Goal: Check status: Check status

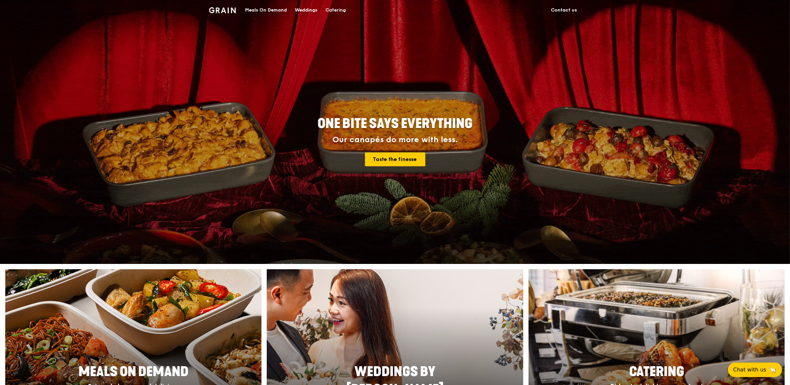
click at [325, 10] on link "Catering" at bounding box center [335, 10] width 28 height 20
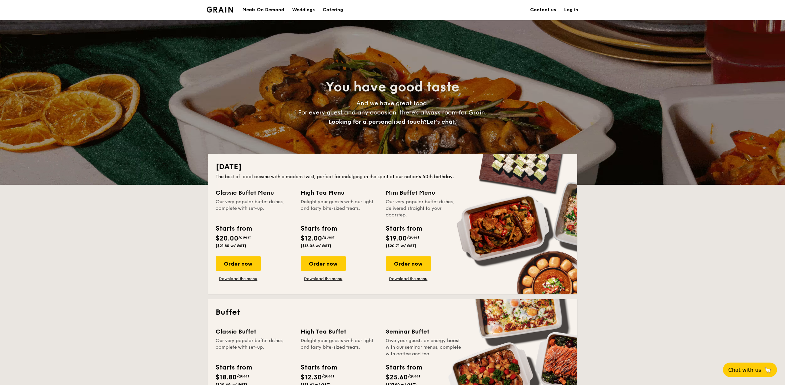
click at [562, 10] on li "Log in" at bounding box center [567, 10] width 22 height 20
click at [563, 10] on li "Log in" at bounding box center [567, 10] width 22 height 20
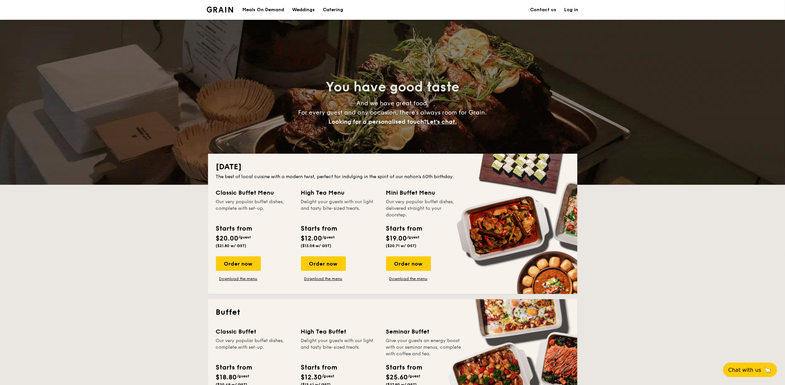
click at [568, 11] on link "Log in" at bounding box center [571, 10] width 14 height 20
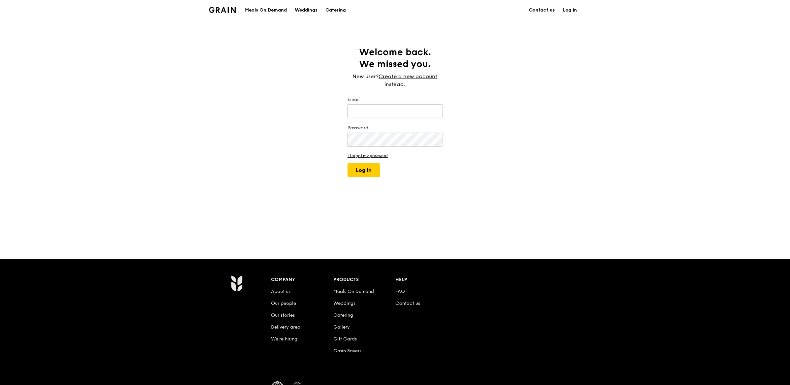
click at [373, 114] on input "Email" at bounding box center [394, 111] width 95 height 14
type input "[PERSON_NAME][EMAIL_ADDRESS][DOMAIN_NAME]"
click at [373, 170] on button "Log in" at bounding box center [363, 170] width 32 height 14
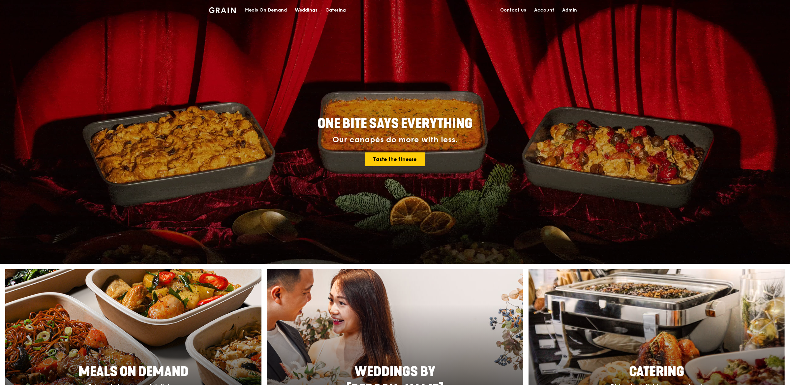
click at [566, 14] on link "Admin" at bounding box center [569, 10] width 23 height 20
select select "100"
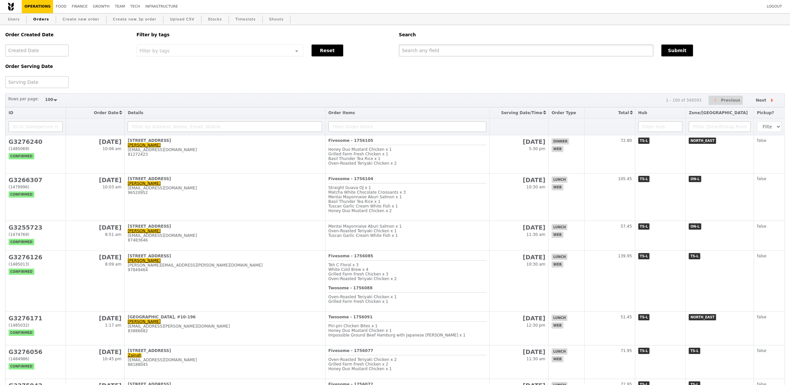
click at [467, 45] on input "text" at bounding box center [526, 51] width 254 height 12
paste input "GA3275058"
type input "GA3275058"
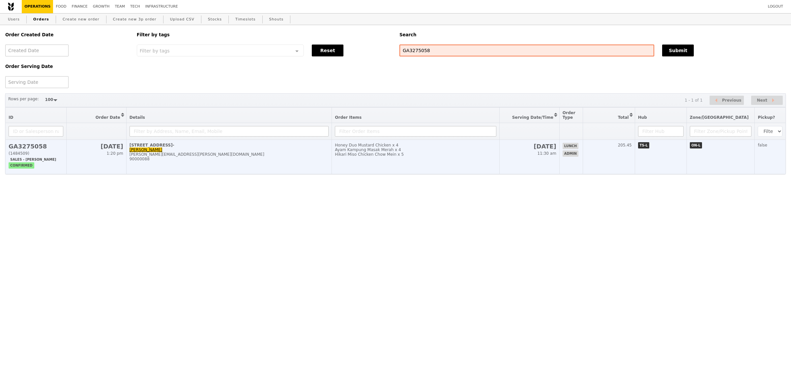
click at [263, 149] on td "[STREET_ADDRESS]- [PERSON_NAME] [PERSON_NAME][EMAIL_ADDRESS][PERSON_NAME][DOMAI…" at bounding box center [229, 157] width 206 height 34
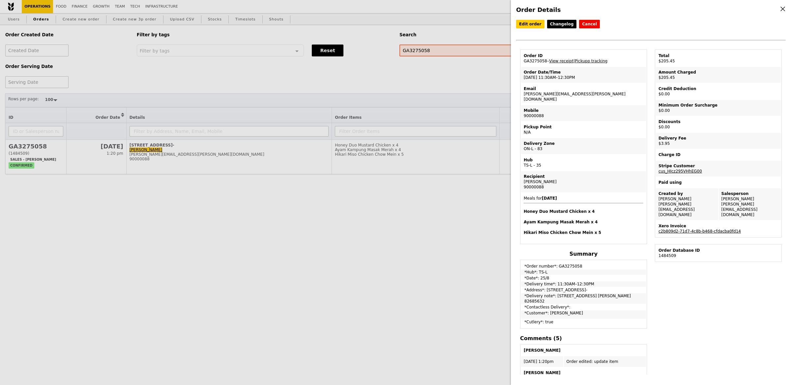
click at [693, 229] on link "c2b809d2-71d7-4c8b-b468-cfdacba0fd14" at bounding box center [700, 231] width 82 height 5
